Goal: Check status: Check status

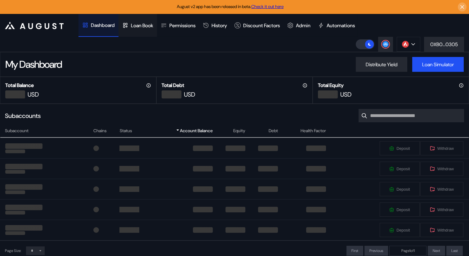
click at [147, 28] on div "Loan Book" at bounding box center [142, 25] width 22 height 7
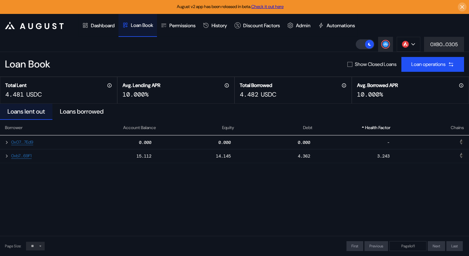
click at [38, 25] on icon ".cls-1 { fill: #fff; stroke-width: 0px; }" at bounding box center [34, 25] width 59 height 7
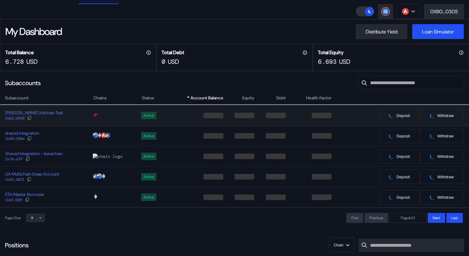
scroll to position [51, 0]
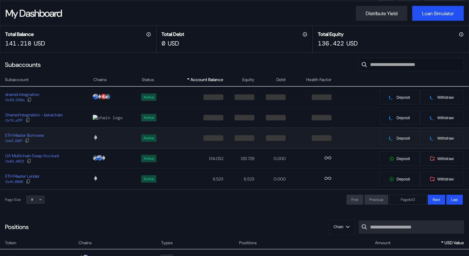
click at [69, 142] on div "ETH Master Borrower 0xb7...69F1" at bounding box center [46, 138] width 92 height 11
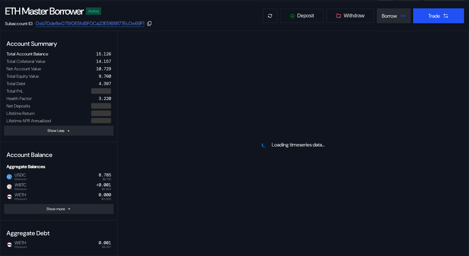
select select "*"
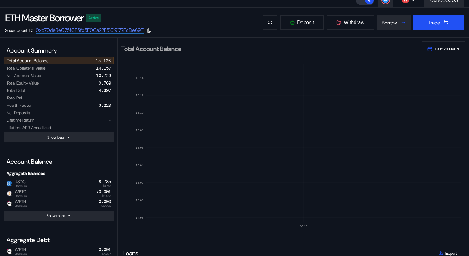
scroll to position [14, 0]
